Goal: Information Seeking & Learning: Check status

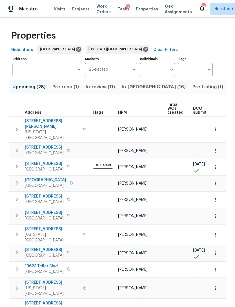
click at [58, 71] on input "Address" at bounding box center [42, 69] width 61 height 13
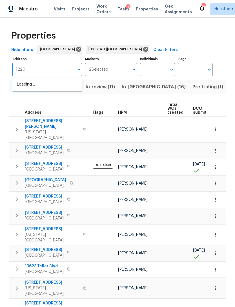
type input "12207"
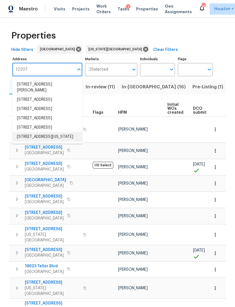
click at [29, 142] on li "12207 N Pomona Ave Kansas City MO 64163" at bounding box center [47, 136] width 70 height 9
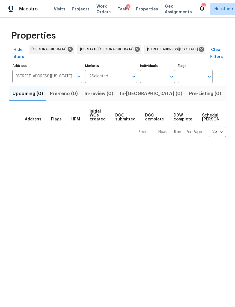
click at [228, 90] on span "Listed (1)" at bounding box center [238, 94] width 20 height 8
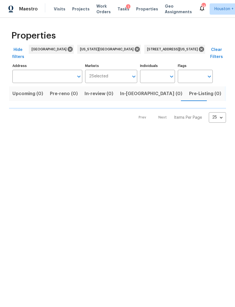
type input "12207 N Pomona Ave Kansas City MO 64163"
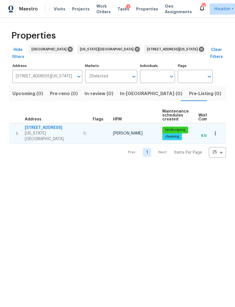
click at [37, 131] on span "Kansas City, MO 64163" at bounding box center [52, 136] width 55 height 11
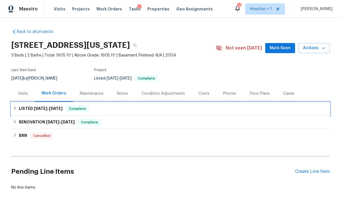
click at [22, 109] on h6 "LISTED [DATE] - [DATE]" at bounding box center [41, 109] width 44 height 7
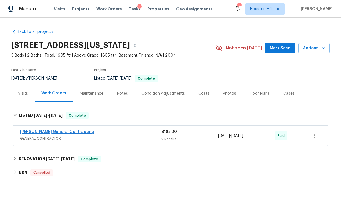
click at [59, 133] on link "[PERSON_NAME] General Contracting" at bounding box center [57, 132] width 74 height 4
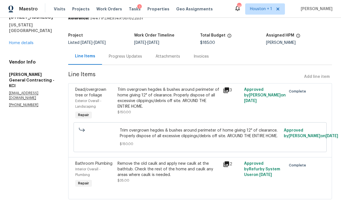
scroll to position [25, 0]
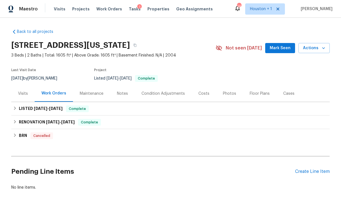
click at [92, 94] on div "Maintenance" at bounding box center [92, 94] width 24 height 6
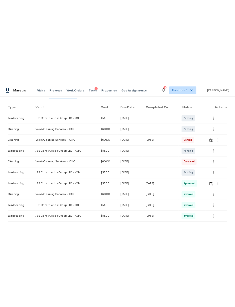
scroll to position [82, 0]
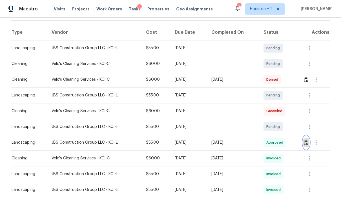
click at [305, 142] on img "button" at bounding box center [306, 142] width 5 height 5
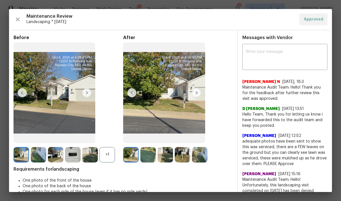
click at [195, 97] on img at bounding box center [196, 92] width 9 height 9
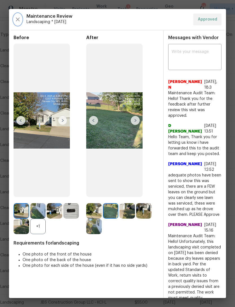
click at [17, 19] on icon "button" at bounding box center [18, 19] width 4 height 4
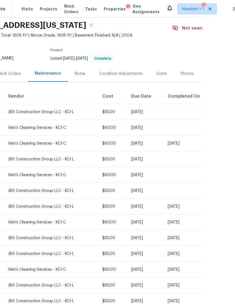
scroll to position [20, 0]
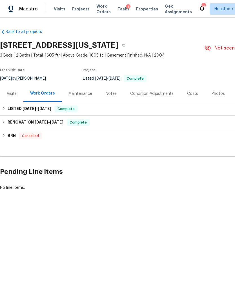
click at [12, 97] on div "Visits" at bounding box center [11, 93] width 23 height 17
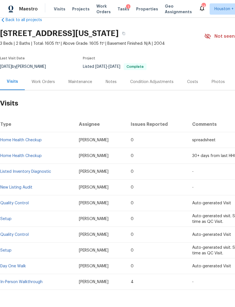
scroll to position [12, 0]
click at [15, 138] on link "Home Health Checkup" at bounding box center [20, 140] width 41 height 4
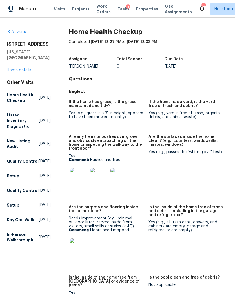
click at [72, 173] on img at bounding box center [79, 177] width 18 height 18
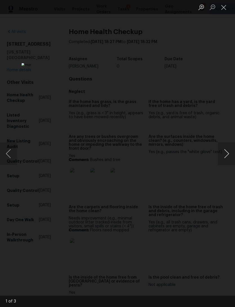
click at [224, 154] on button "Next image" at bounding box center [226, 154] width 17 height 23
click at [224, 150] on button "Next image" at bounding box center [226, 154] width 17 height 23
click at [228, 152] on button "Next image" at bounding box center [226, 154] width 17 height 23
click at [228, 153] on button "Next image" at bounding box center [226, 154] width 17 height 23
click at [224, 7] on button "Close lightbox" at bounding box center [223, 7] width 11 height 10
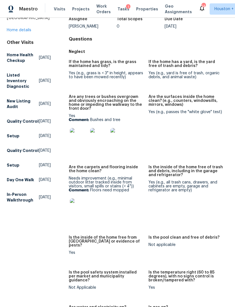
scroll to position [53, 0]
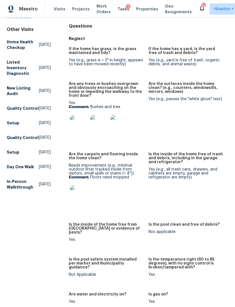
click at [74, 196] on img at bounding box center [79, 195] width 18 height 18
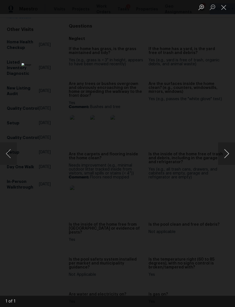
click at [224, 152] on button "Next image" at bounding box center [226, 154] width 17 height 23
click at [224, 10] on button "Close lightbox" at bounding box center [223, 7] width 11 height 10
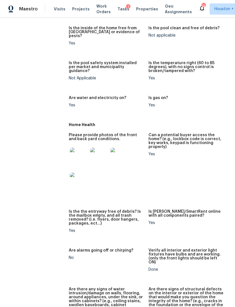
scroll to position [254, 0]
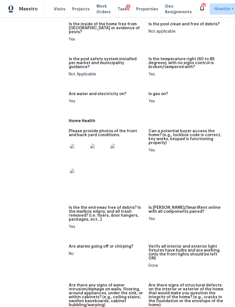
click at [77, 147] on img at bounding box center [79, 153] width 18 height 18
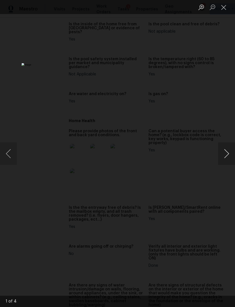
click at [228, 150] on button "Next image" at bounding box center [226, 154] width 17 height 23
click at [222, 156] on button "Next image" at bounding box center [226, 154] width 17 height 23
click at [228, 155] on button "Next image" at bounding box center [226, 154] width 17 height 23
click at [226, 155] on button "Next image" at bounding box center [226, 154] width 17 height 23
click at [221, 155] on button "Next image" at bounding box center [226, 154] width 17 height 23
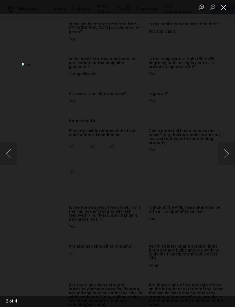
click at [226, 6] on button "Close lightbox" at bounding box center [223, 7] width 11 height 10
